Goal: Task Accomplishment & Management: Use online tool/utility

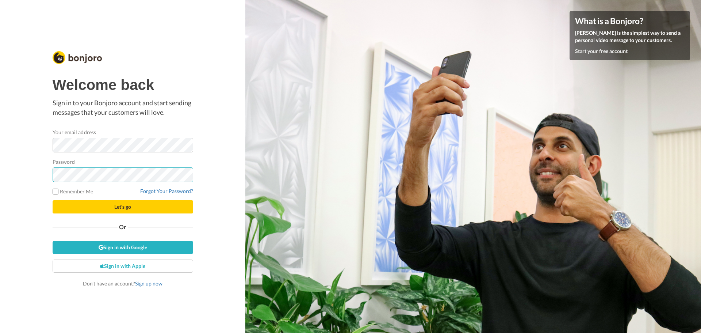
click at [53, 200] on button "Let's go" at bounding box center [123, 206] width 141 height 13
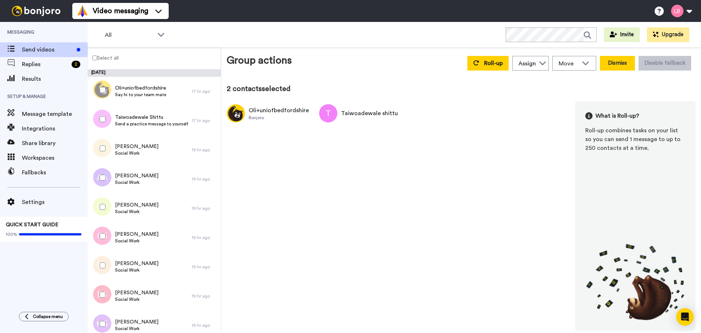
click at [620, 66] on button "Dismiss" at bounding box center [617, 63] width 35 height 15
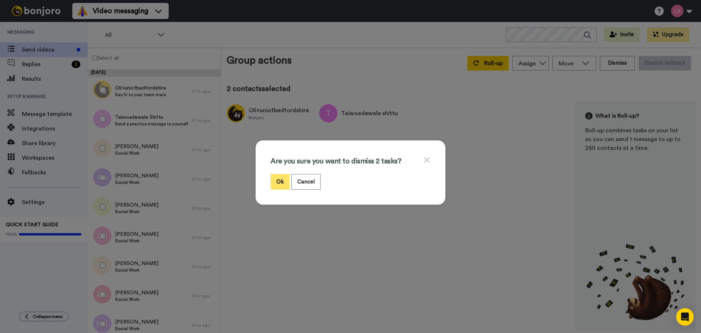
click at [284, 187] on button "Ok" at bounding box center [280, 182] width 19 height 16
